Goal: Information Seeking & Learning: Compare options

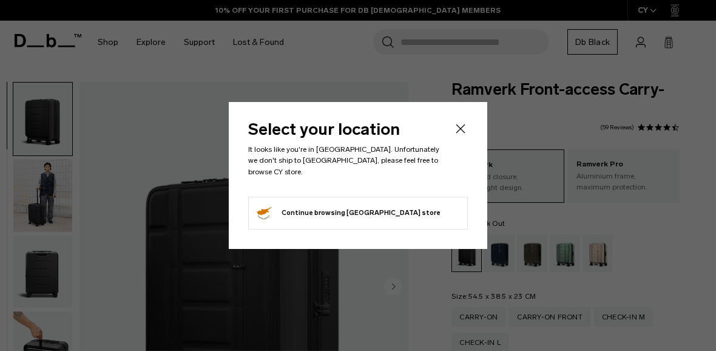
click at [464, 131] on icon "Close" at bounding box center [461, 128] width 15 height 15
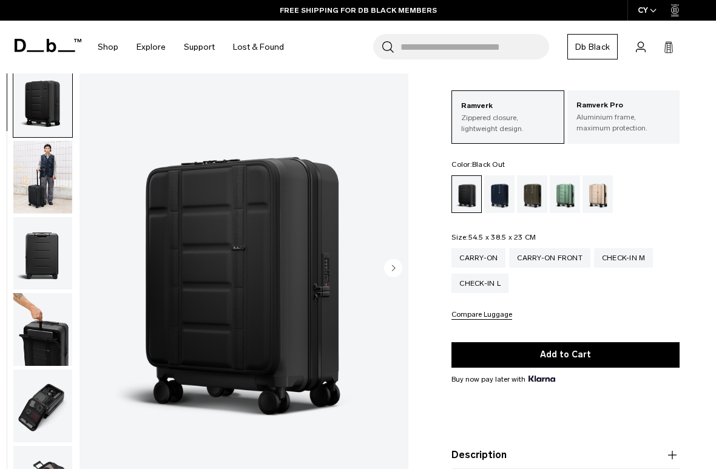
scroll to position [63, 0]
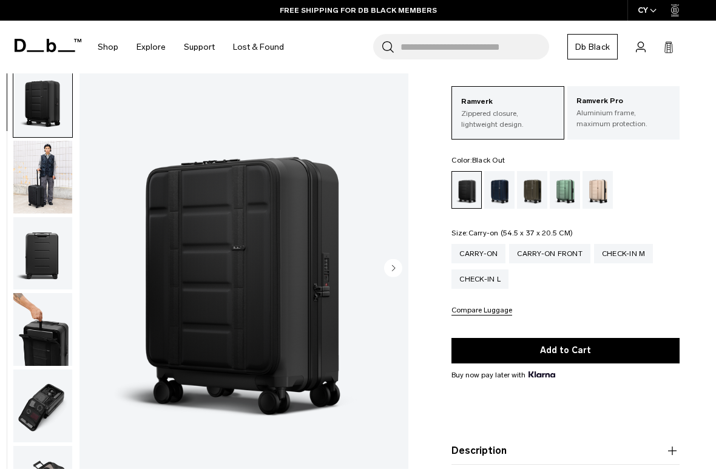
click at [484, 257] on div "Carry-on" at bounding box center [479, 253] width 54 height 19
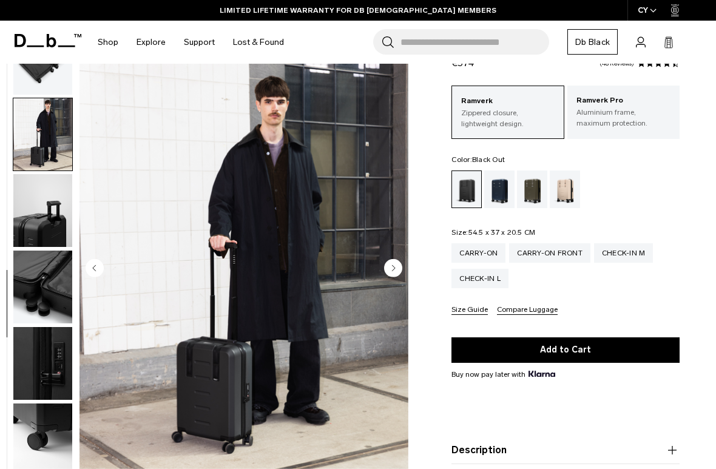
scroll to position [437, 0]
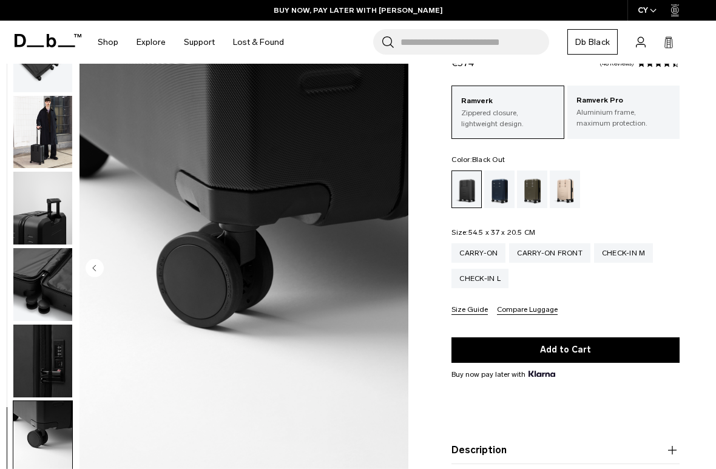
click at [570, 252] on div "Carry-on Front" at bounding box center [549, 252] width 81 height 19
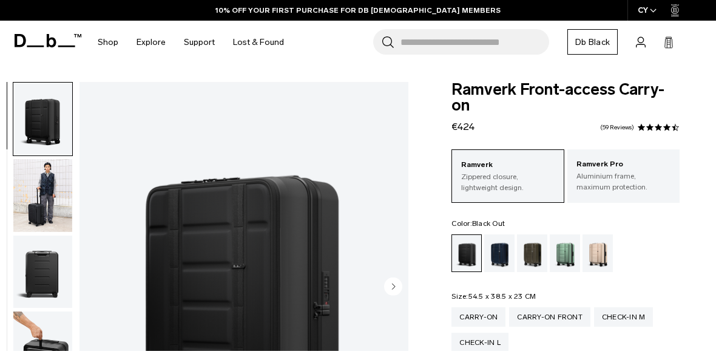
click at [645, 186] on p "Aluminium frame, maximum protection." at bounding box center [624, 182] width 94 height 22
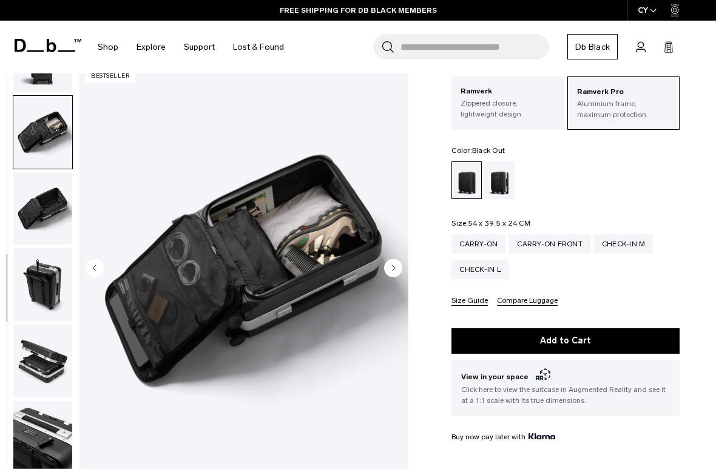
scroll to position [359, 0]
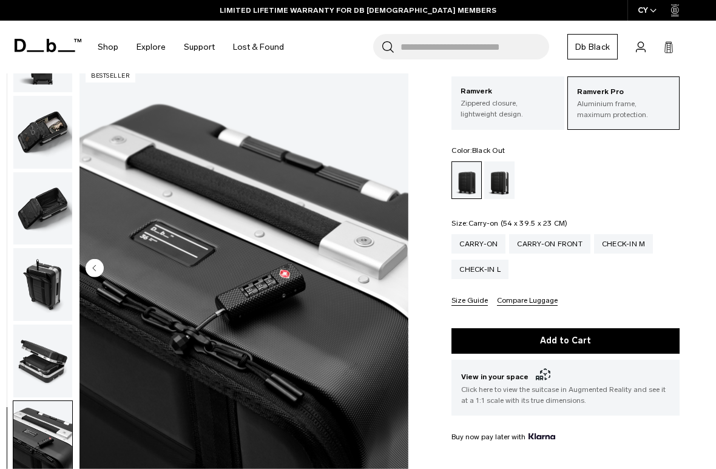
click at [493, 238] on div "Carry-on" at bounding box center [479, 243] width 54 height 19
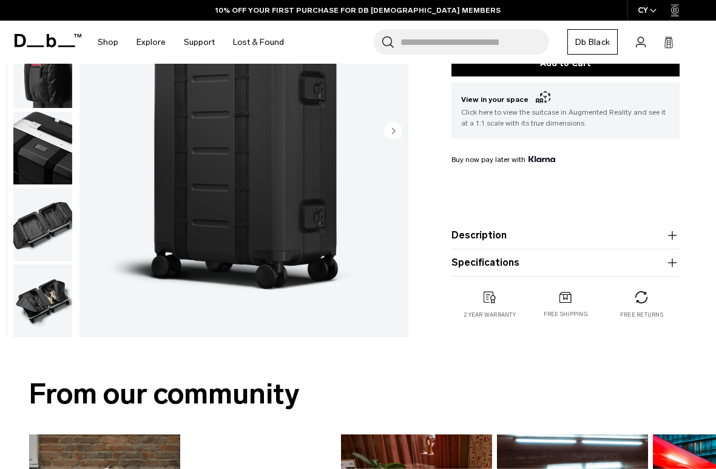
click at [43, 237] on img "button" at bounding box center [42, 224] width 59 height 73
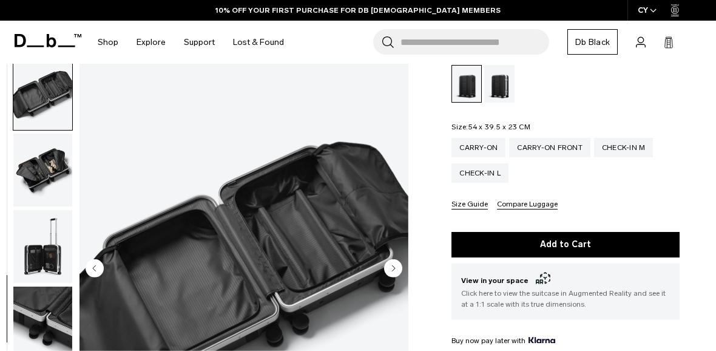
scroll to position [153, 0]
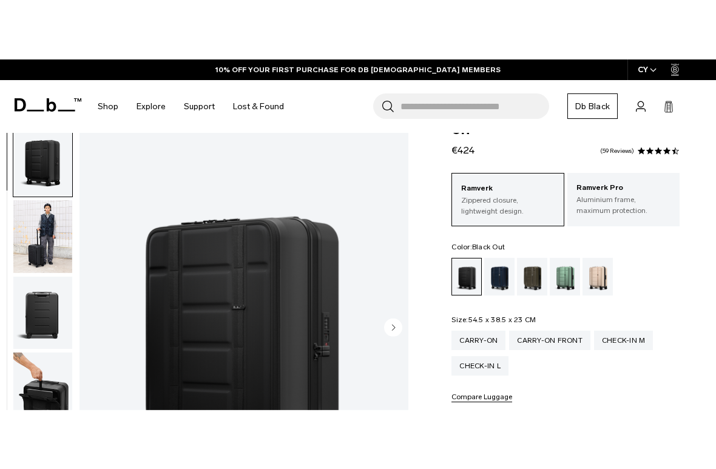
scroll to position [36, 0]
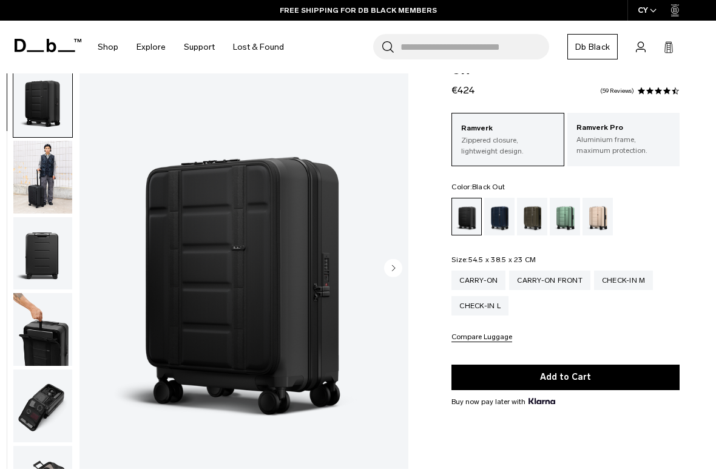
click at [39, 192] on img "button" at bounding box center [42, 177] width 59 height 73
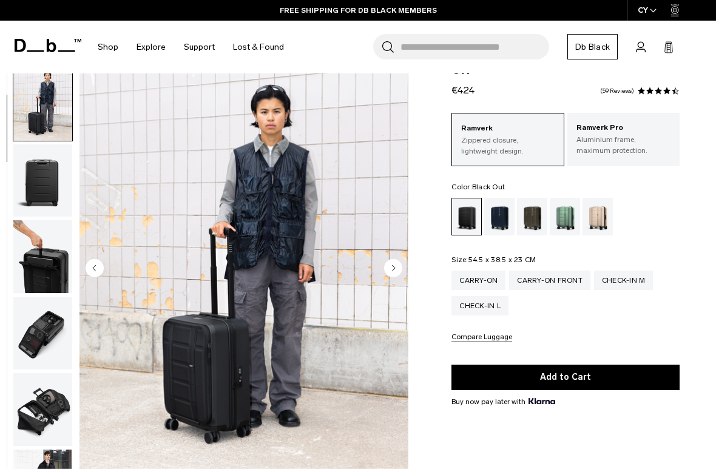
scroll to position [77, 0]
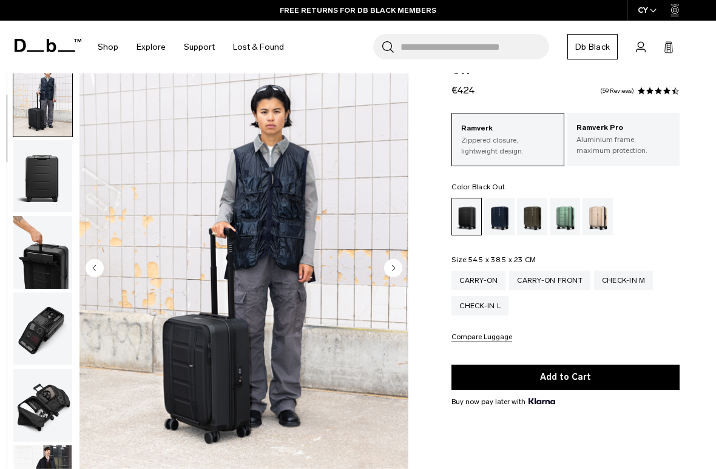
click at [38, 258] on img "button" at bounding box center [42, 252] width 59 height 73
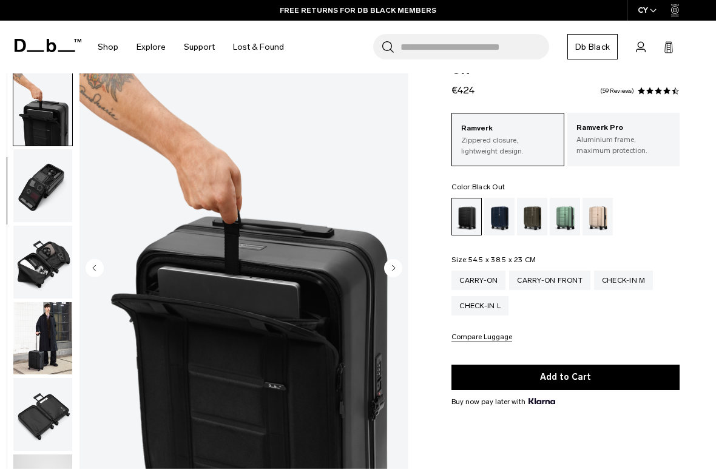
scroll to position [232, 0]
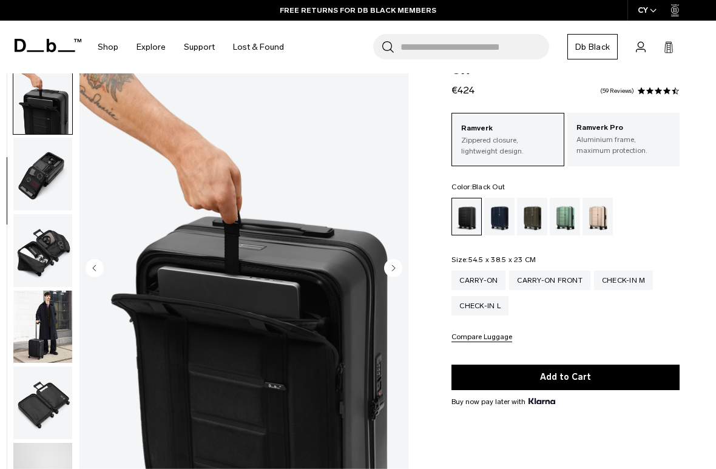
click at [643, 141] on p "Aluminium frame, maximum protection." at bounding box center [624, 145] width 94 height 22
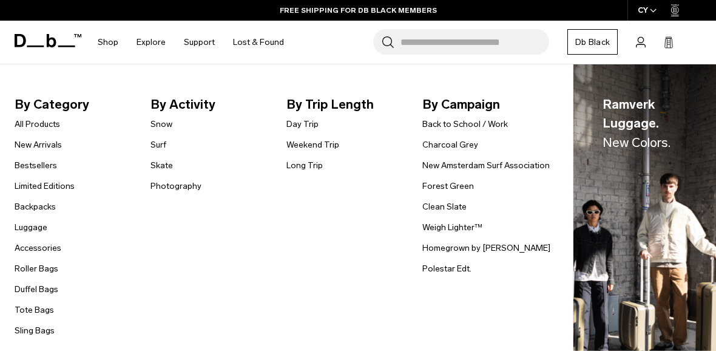
click at [25, 186] on link "Limited Editions" at bounding box center [45, 186] width 60 height 13
click at [24, 202] on link "Backpacks" at bounding box center [35, 206] width 41 height 13
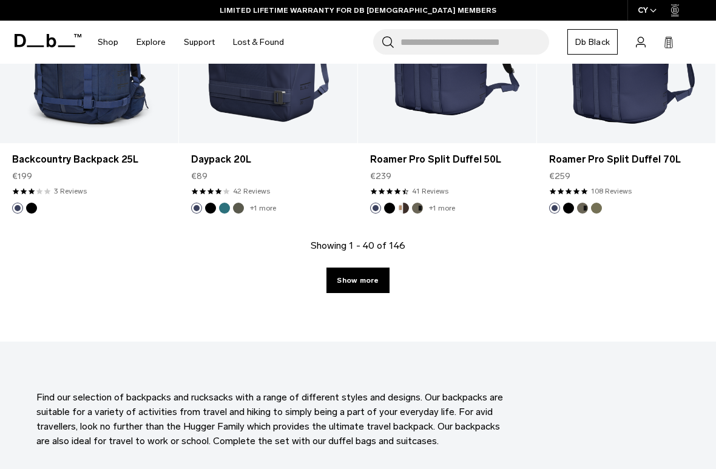
scroll to position [2983, 0]
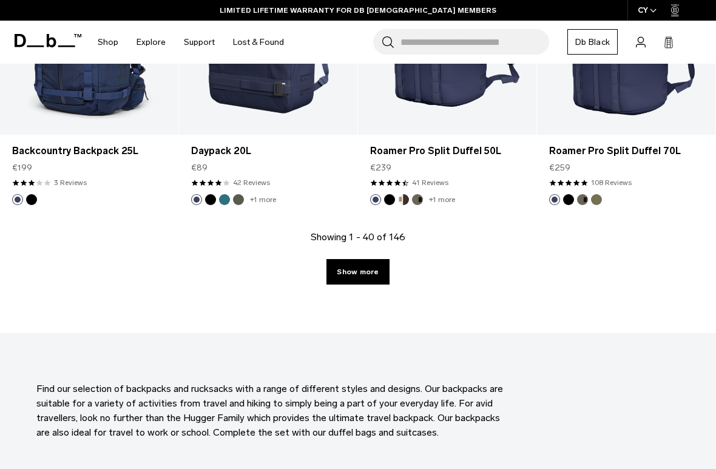
click at [378, 278] on link "Show more" at bounding box center [358, 271] width 63 height 25
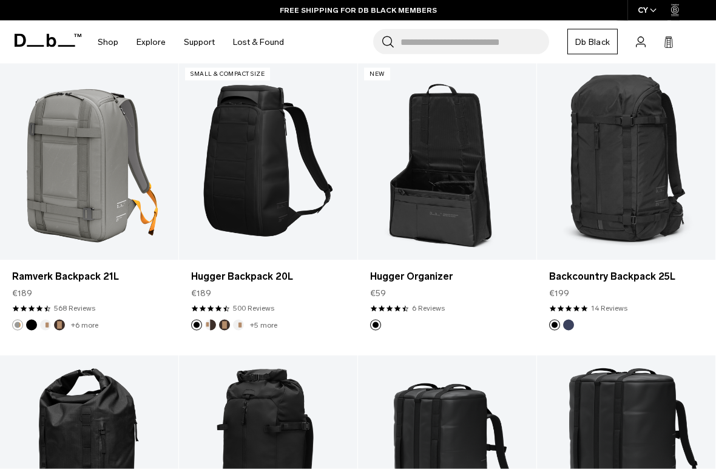
scroll to position [4342, 0]
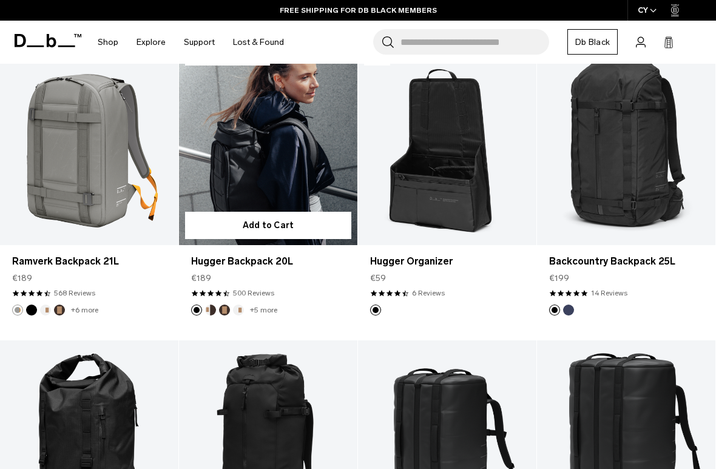
click at [220, 181] on link "Hugger Backpack 20L" at bounding box center [268, 146] width 178 height 199
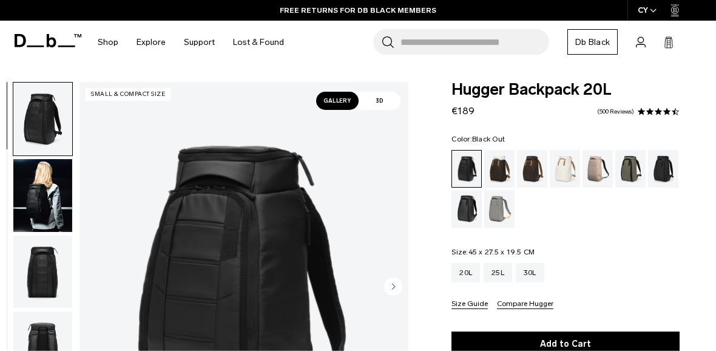
click at [392, 98] on span "3D" at bounding box center [380, 101] width 42 height 18
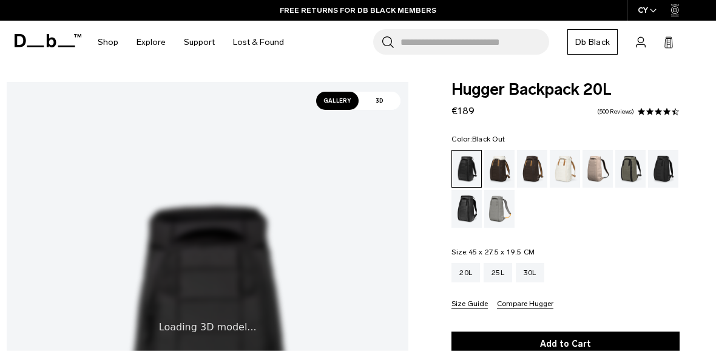
click at [352, 100] on span "Gallery" at bounding box center [337, 101] width 42 height 18
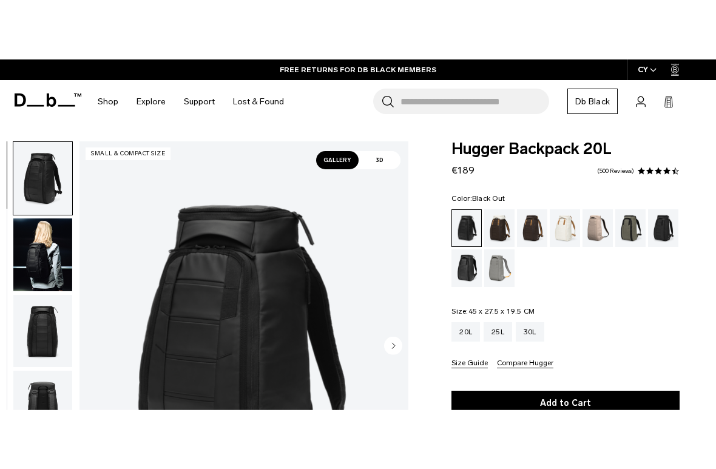
scroll to position [47, 0]
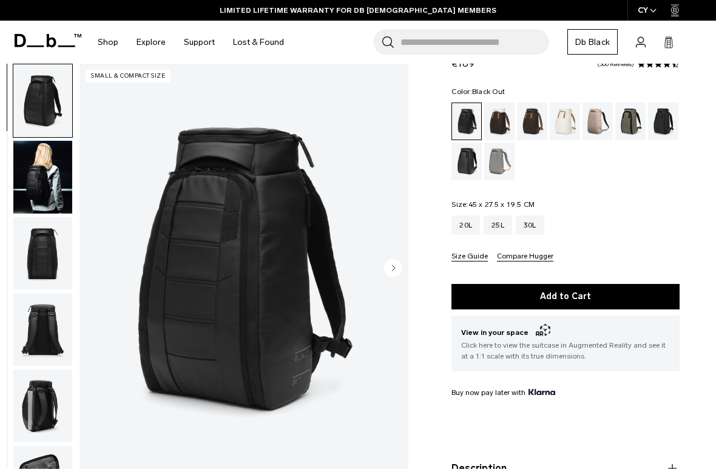
click at [27, 189] on img "button" at bounding box center [42, 177] width 59 height 73
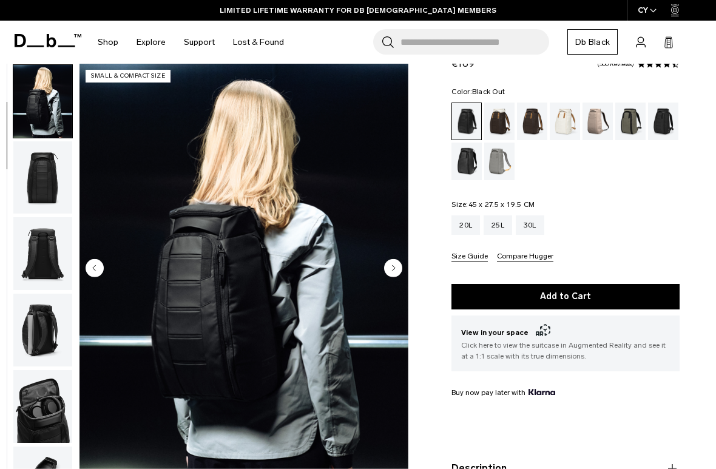
scroll to position [77, 0]
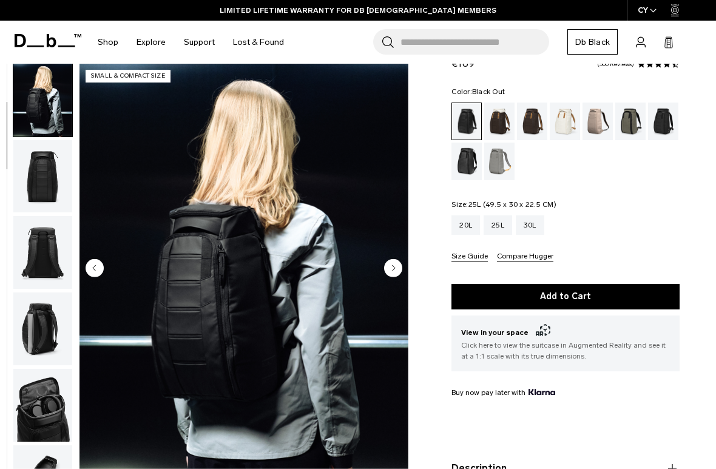
click at [501, 222] on div "25L" at bounding box center [498, 225] width 29 height 19
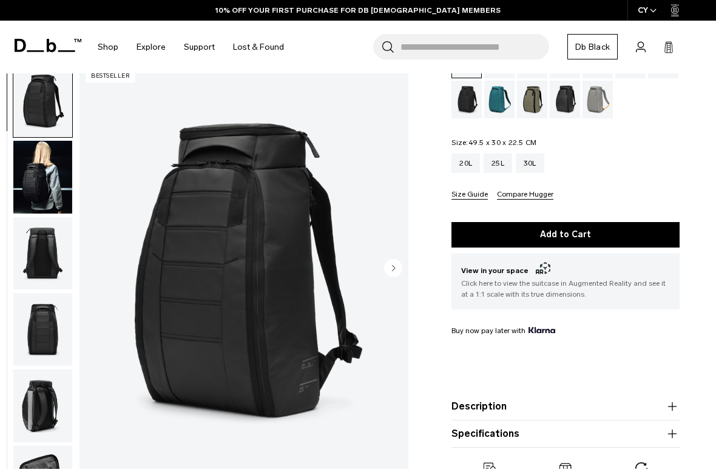
scroll to position [112, 0]
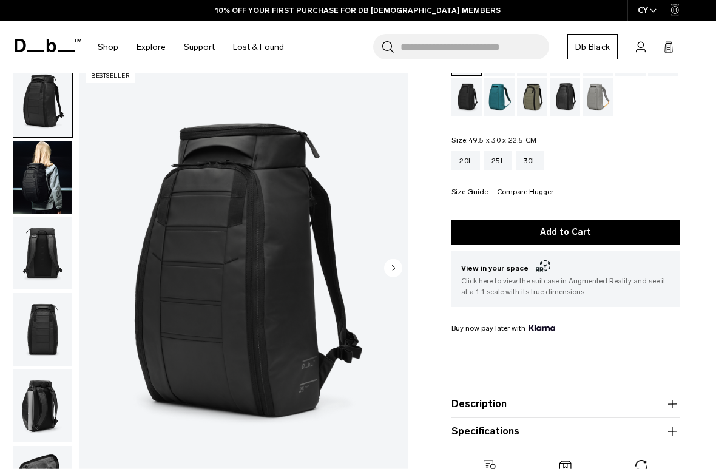
click at [41, 188] on img "button" at bounding box center [42, 177] width 59 height 73
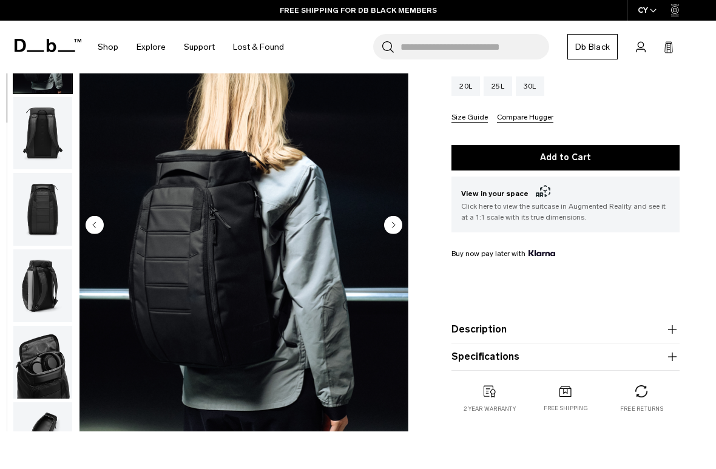
scroll to position [188, 0]
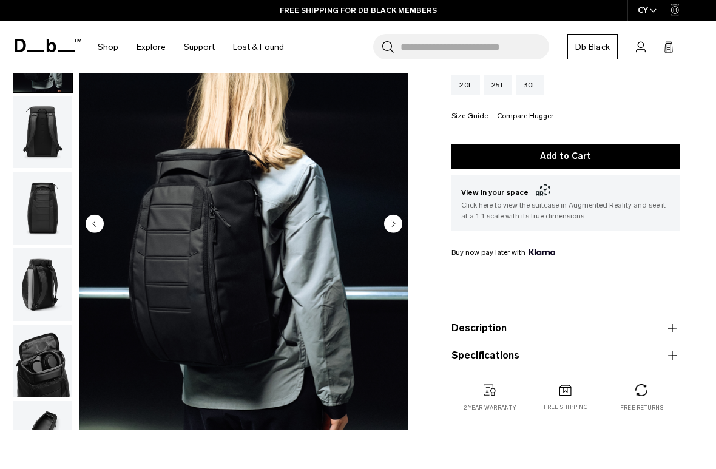
click at [468, 89] on div "20L" at bounding box center [466, 84] width 29 height 19
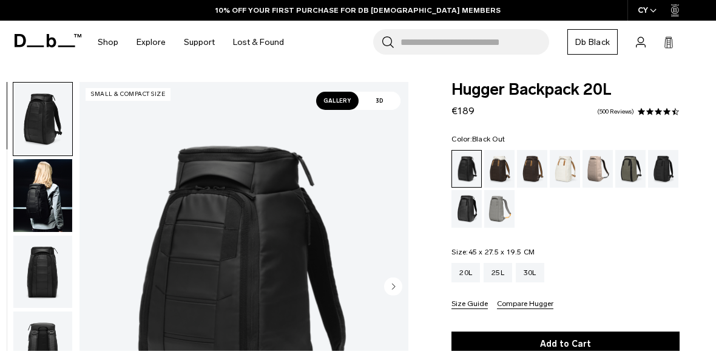
click at [38, 183] on img "button" at bounding box center [42, 195] width 59 height 73
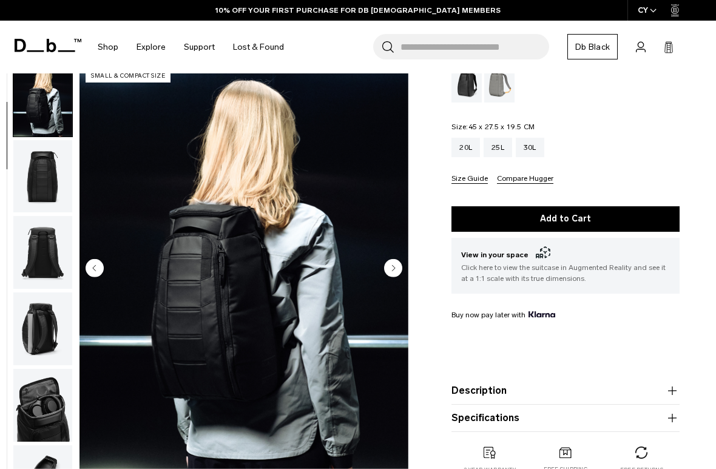
scroll to position [135, 0]
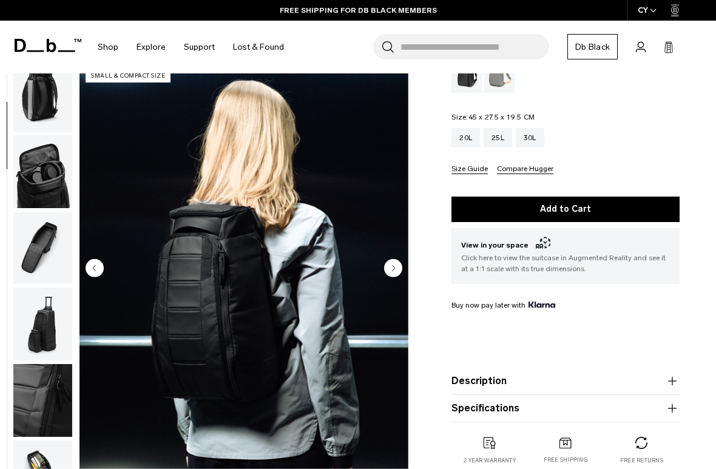
click at [33, 251] on img "button" at bounding box center [42, 248] width 59 height 73
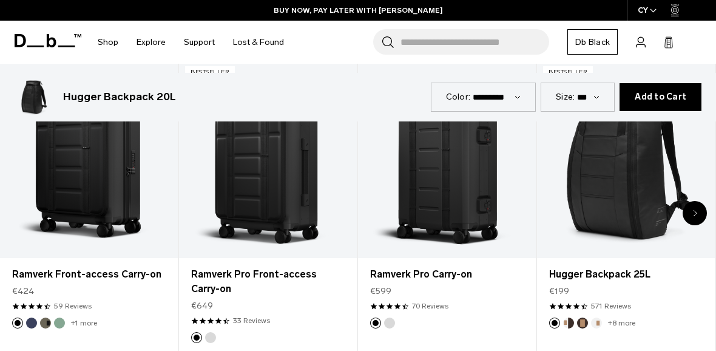
scroll to position [664, 0]
